Goal: Navigation & Orientation: Find specific page/section

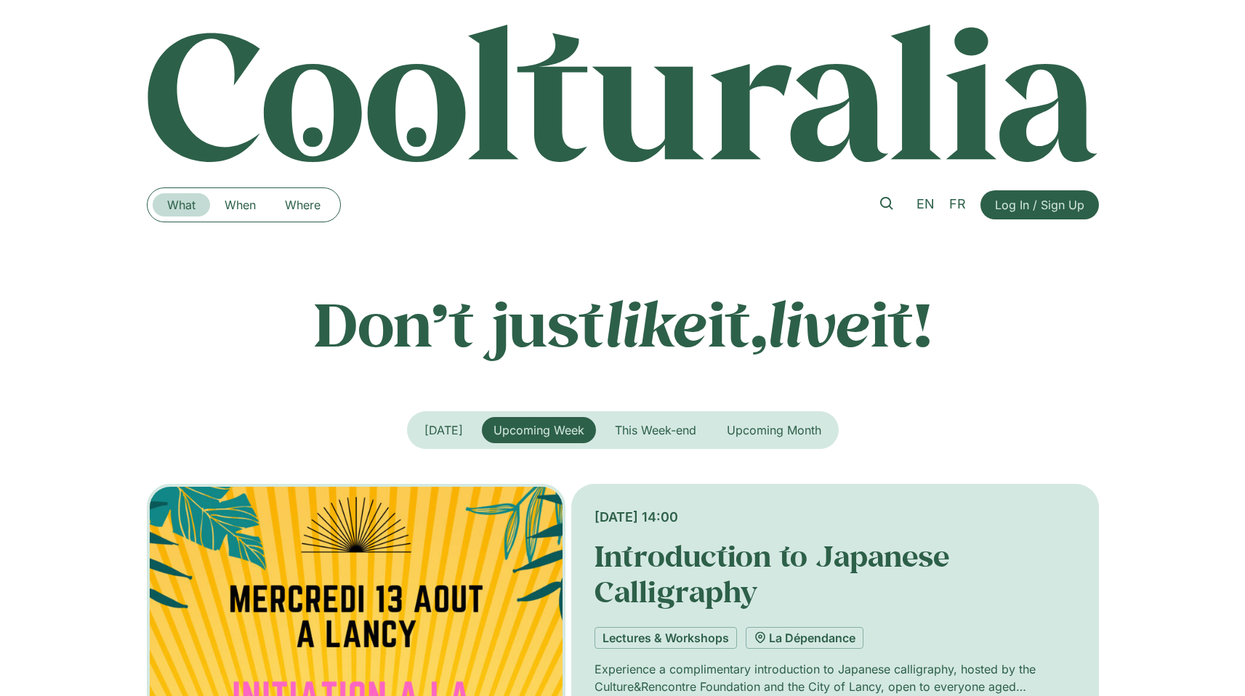
click at [191, 211] on link "What" at bounding box center [181, 204] width 57 height 23
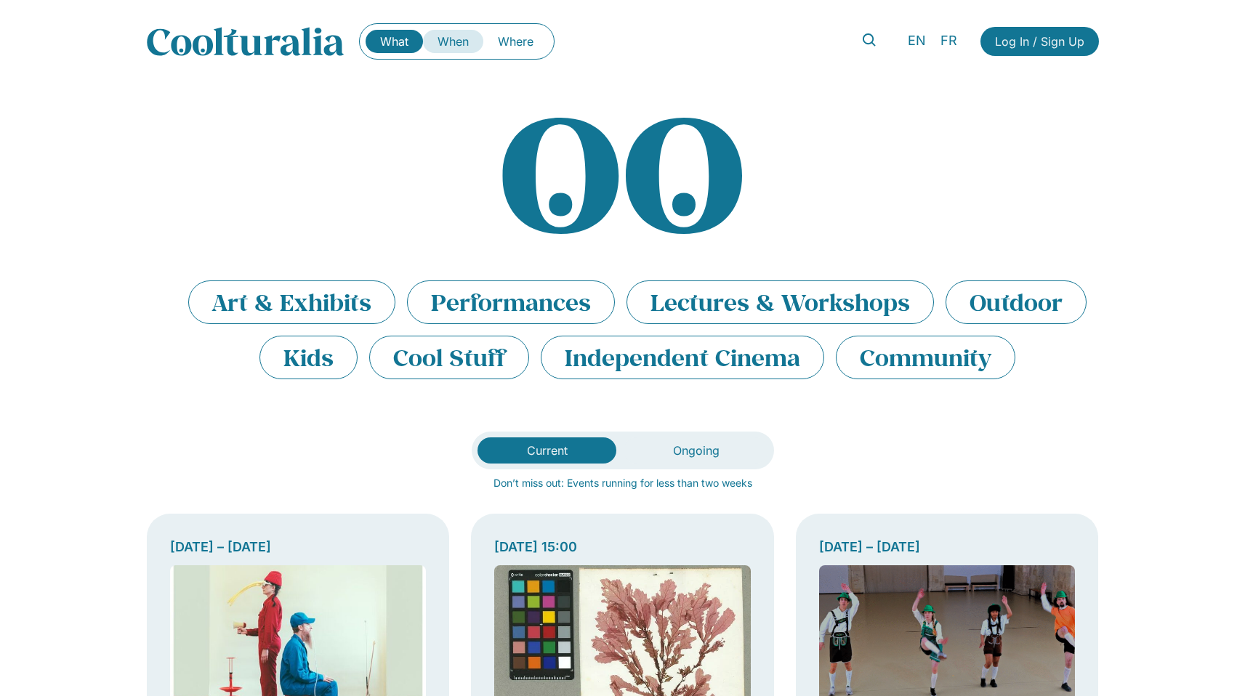
click at [471, 36] on link "When" at bounding box center [453, 41] width 60 height 23
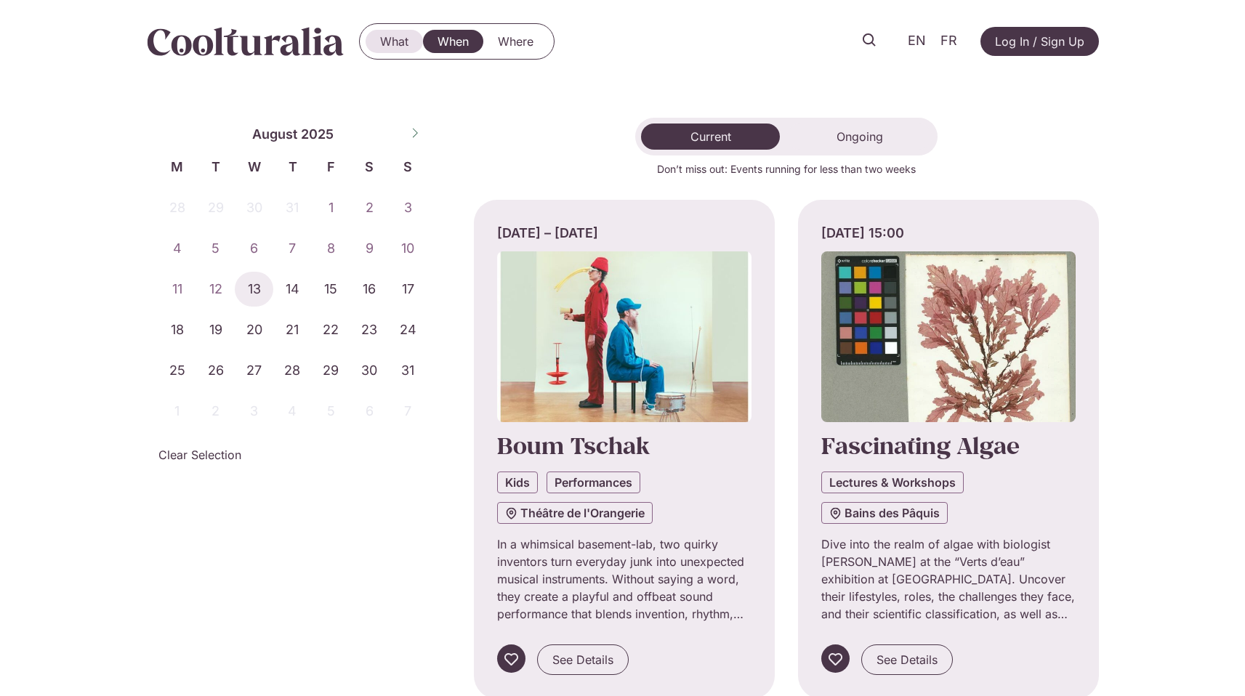
click at [397, 34] on link "What" at bounding box center [393, 41] width 57 height 23
